Goal: Information Seeking & Learning: Understand process/instructions

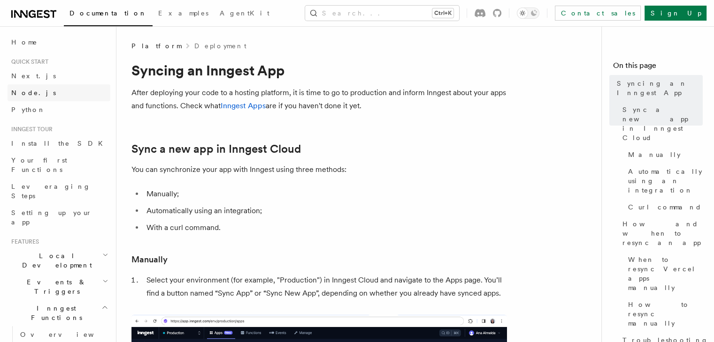
click at [31, 92] on span "Node.js" at bounding box center [33, 93] width 45 height 8
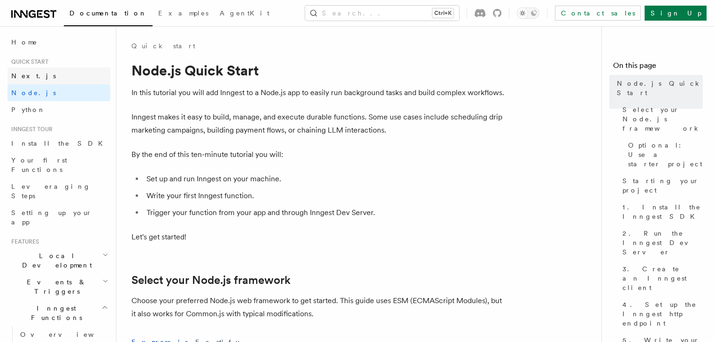
click at [28, 72] on span "Next.js" at bounding box center [33, 76] width 45 height 8
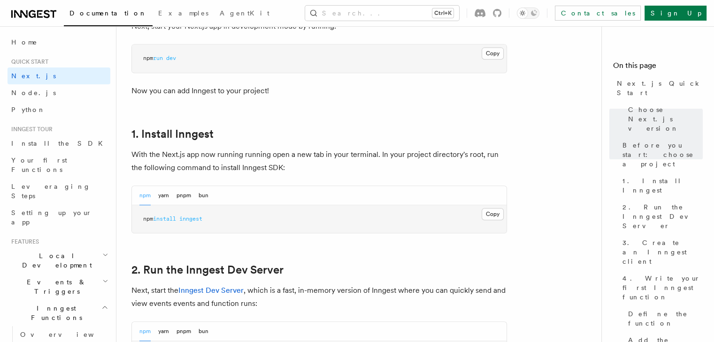
scroll to position [260, 0]
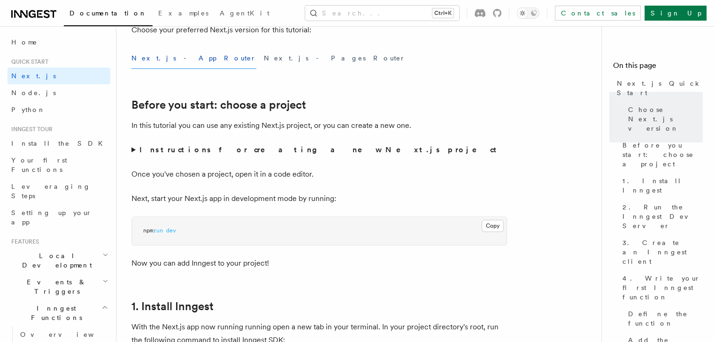
click at [150, 61] on button "Next.js - App Router" at bounding box center [193, 58] width 125 height 21
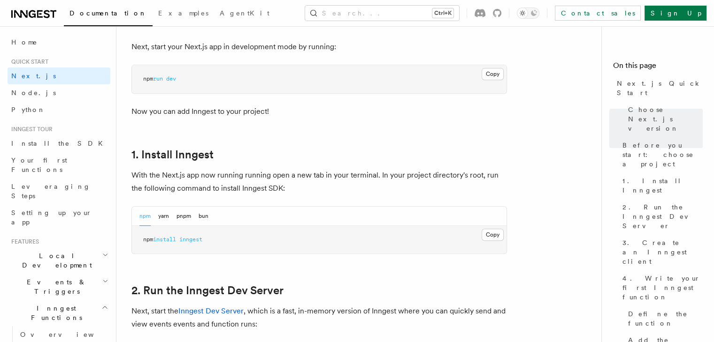
scroll to position [412, 0]
click at [494, 232] on button "Copy Copied" at bounding box center [492, 235] width 22 height 12
